Goal: Information Seeking & Learning: Learn about a topic

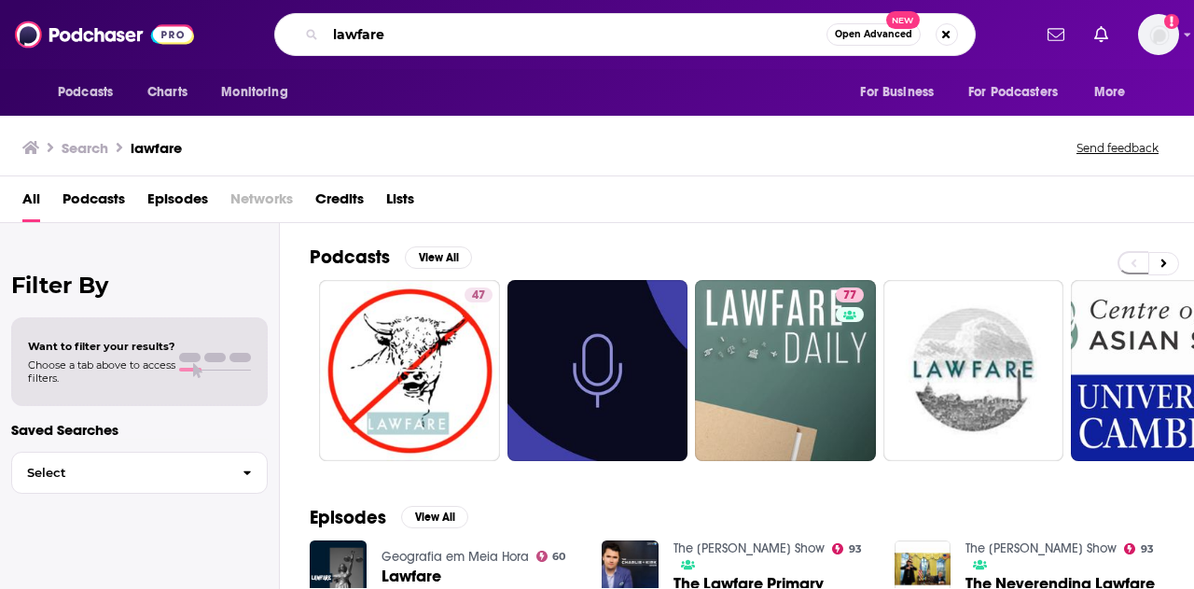
click at [474, 33] on input "lawfare" at bounding box center [576, 35] width 501 height 30
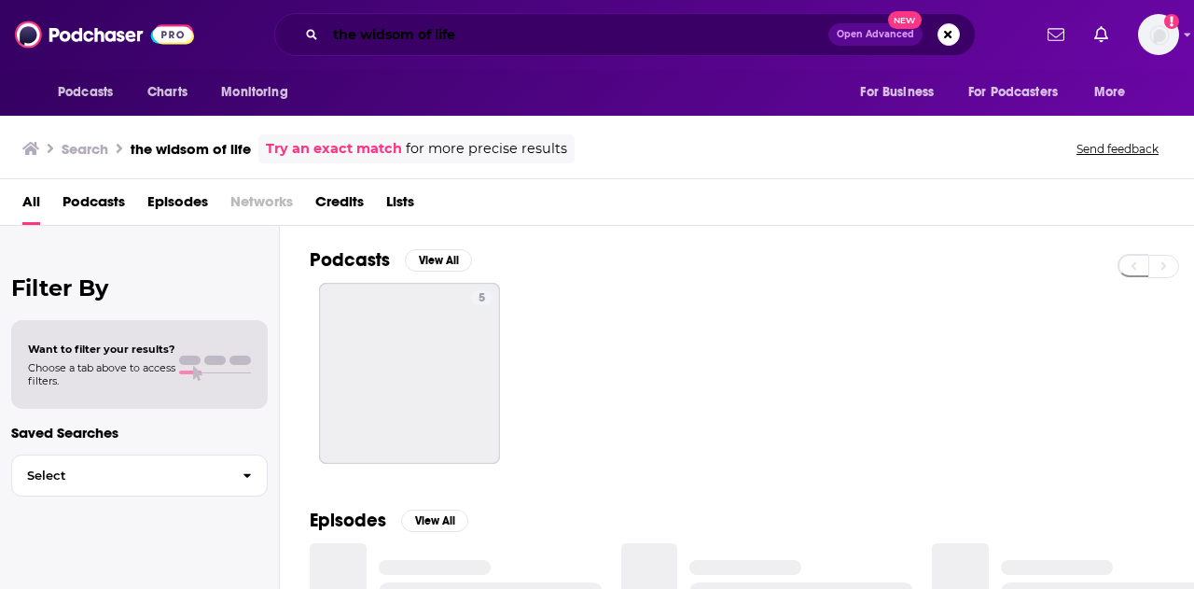
click at [390, 29] on input "the widsom of life" at bounding box center [577, 35] width 503 height 30
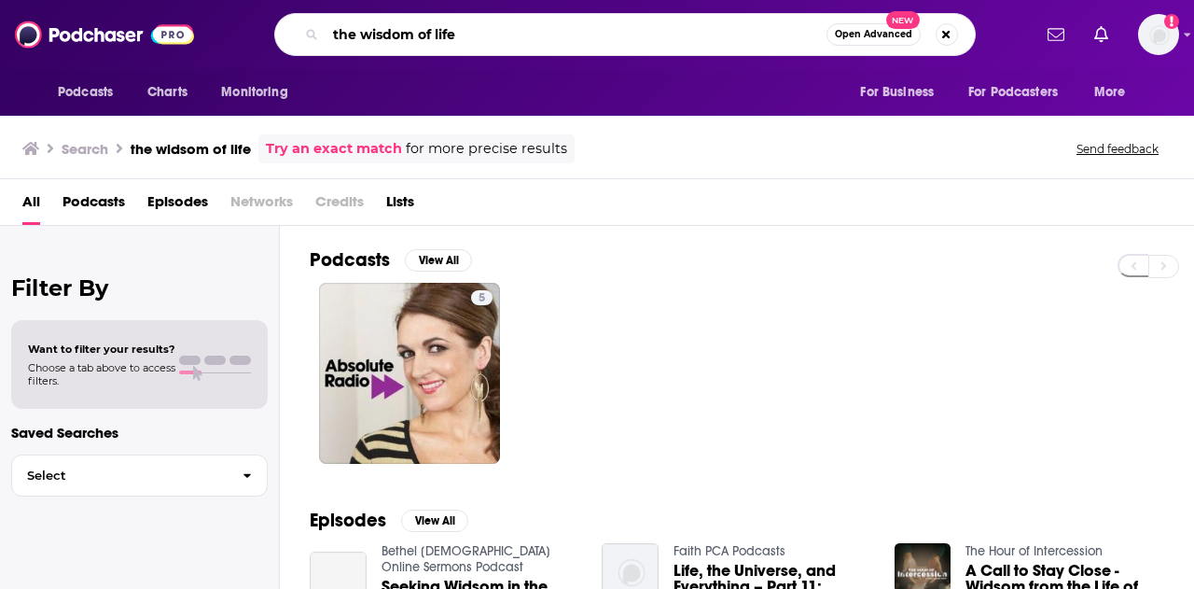
type input "the wisdom of life"
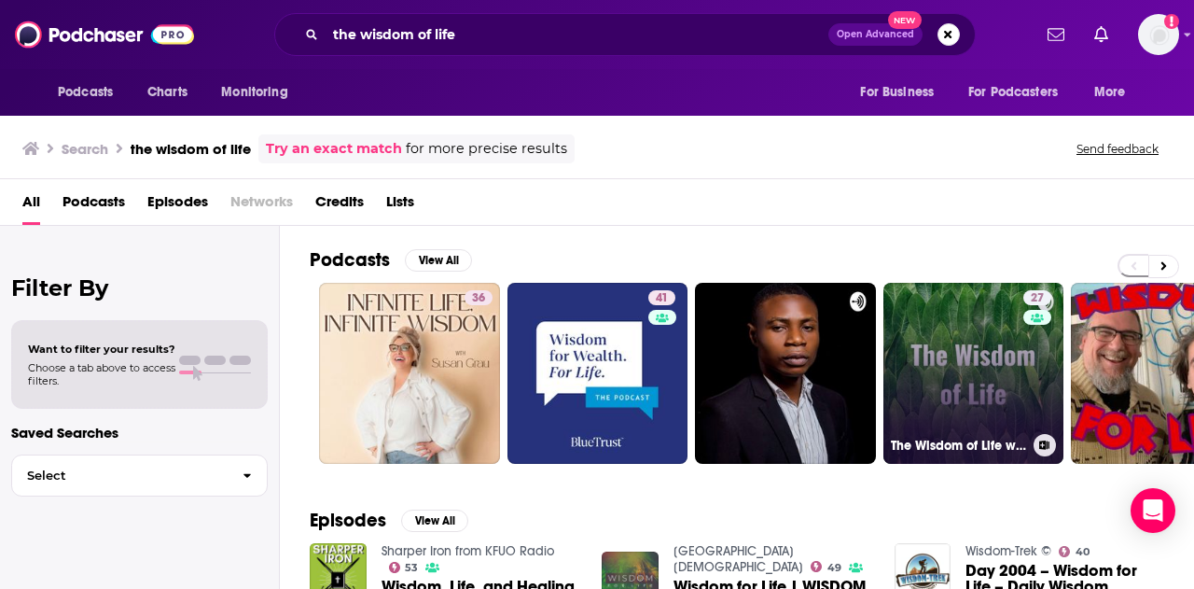
click at [927, 379] on link "27 The Wisdom of Life with [PERSON_NAME]" at bounding box center [974, 373] width 181 height 181
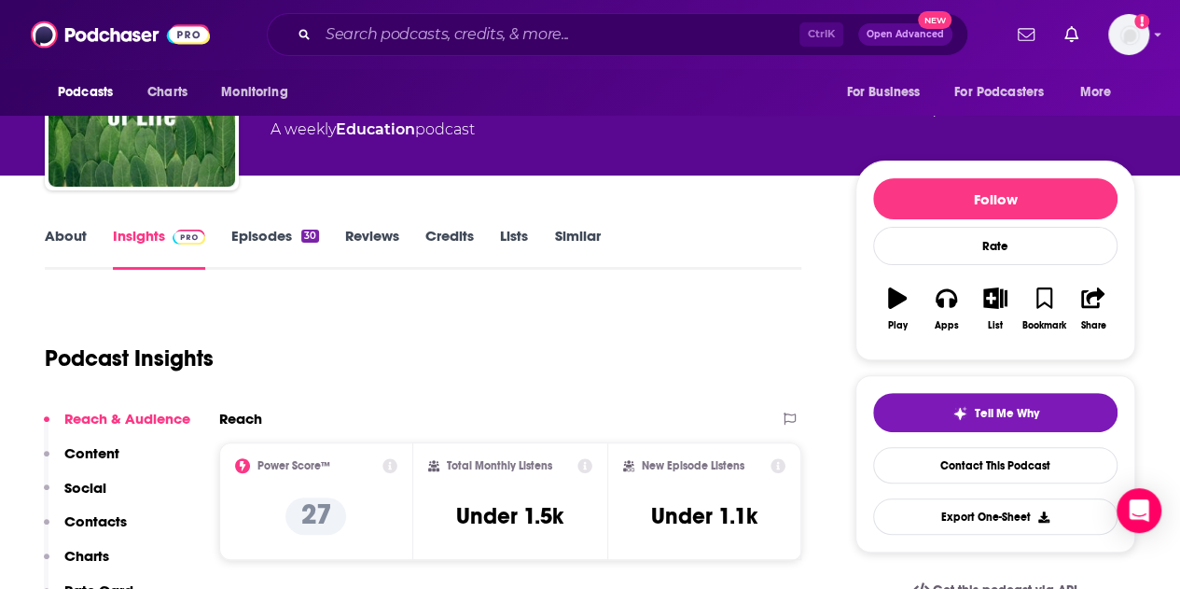
scroll to position [130, 0]
